Goal: Find specific page/section: Find specific page/section

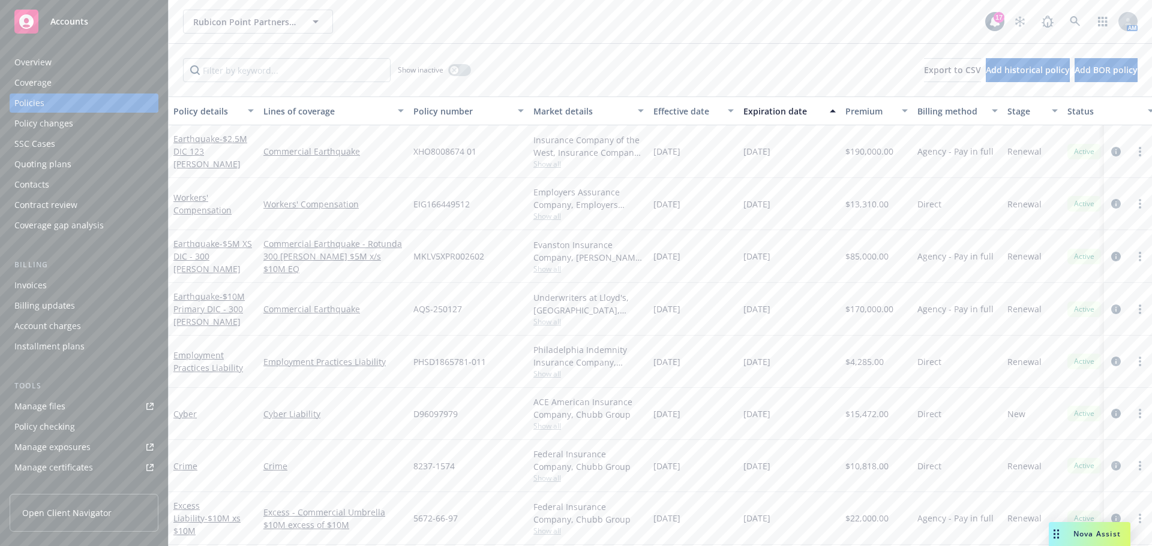
click at [66, 164] on div "Quoting plans" at bounding box center [42, 164] width 57 height 19
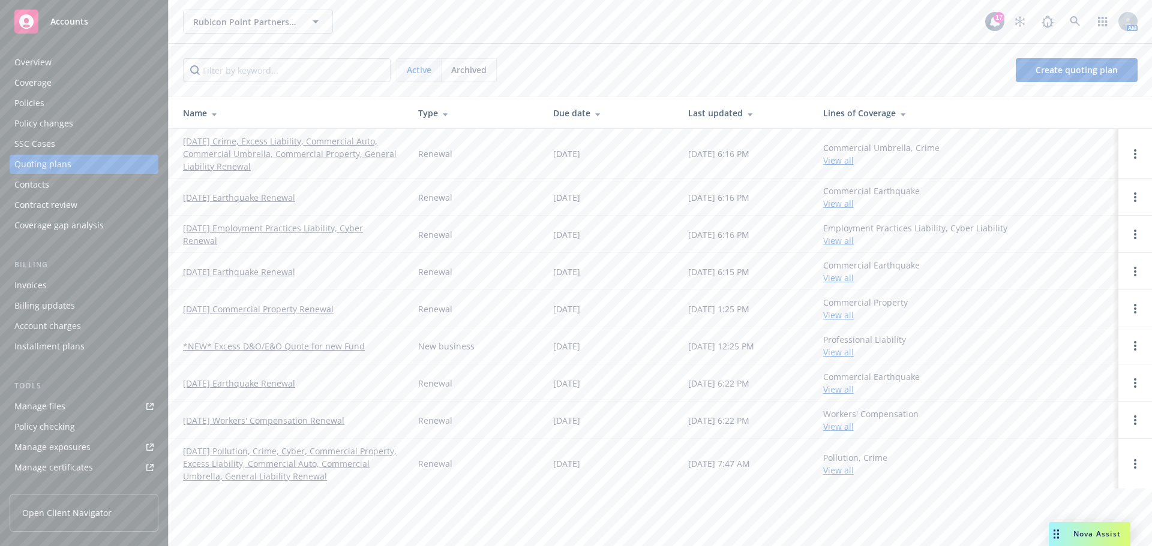
click at [287, 421] on link "[DATE] Workers' Compensation Renewal" at bounding box center [263, 420] width 161 height 13
